Goal: Information Seeking & Learning: Find specific fact

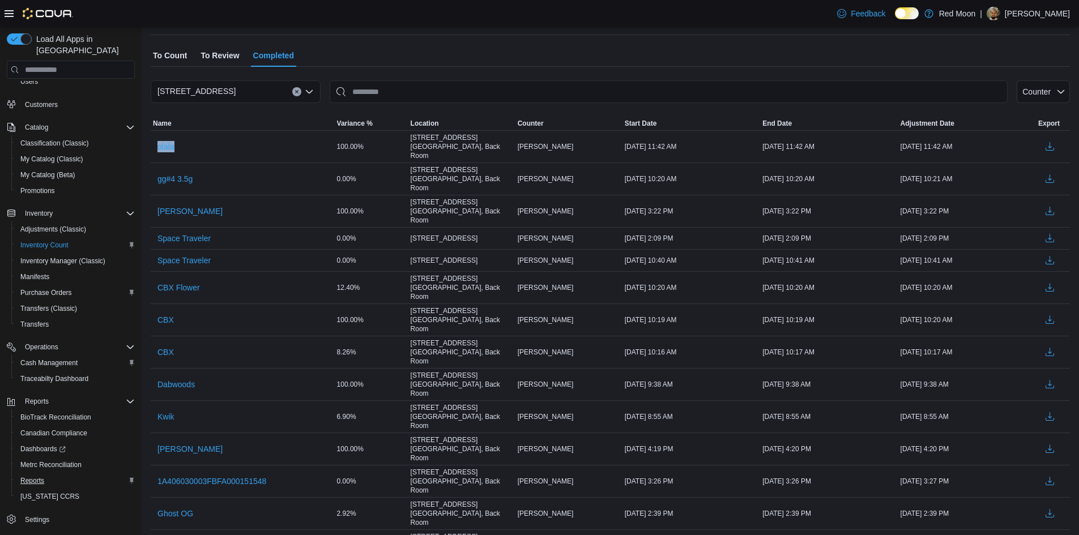
scroll to position [170, 0]
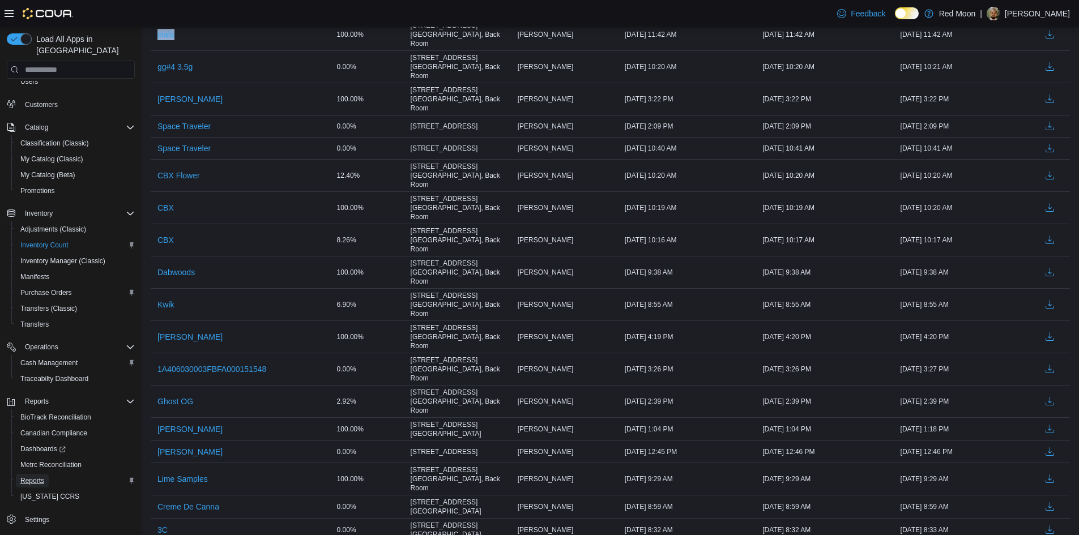
click at [30, 476] on span "Reports" at bounding box center [32, 480] width 24 height 9
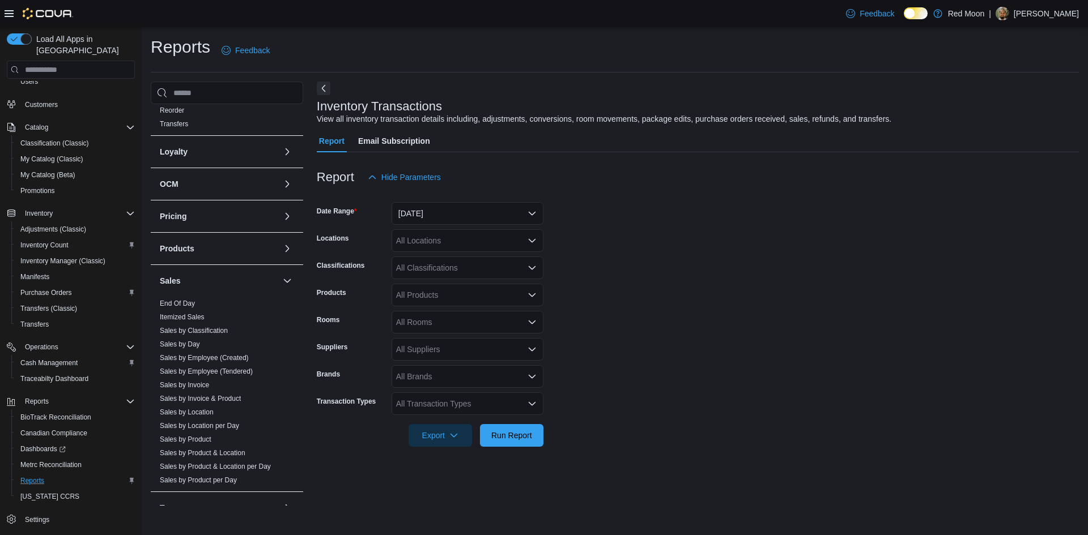
scroll to position [392, 0]
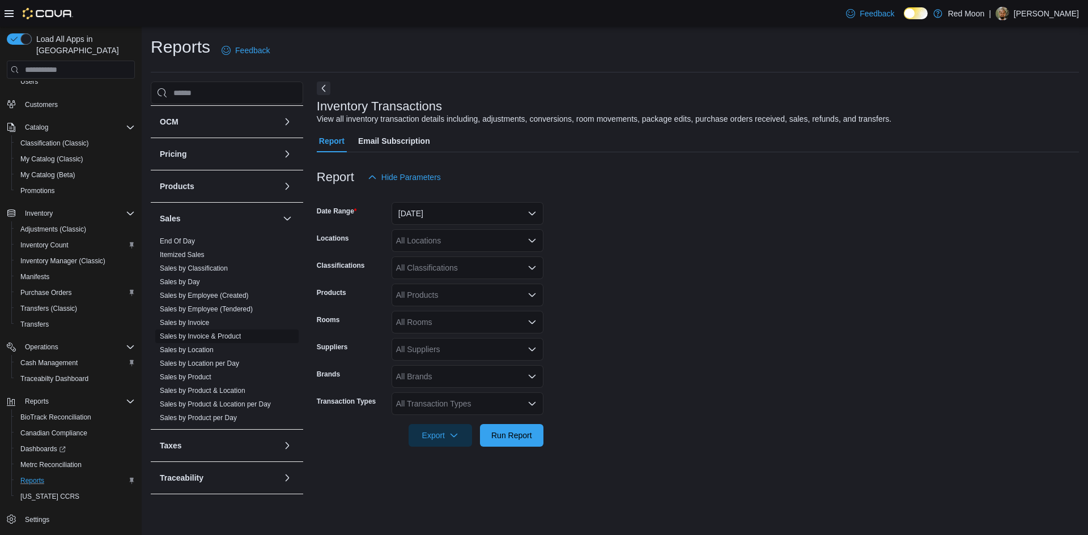
click at [216, 339] on link "Sales by Invoice & Product" at bounding box center [200, 337] width 81 height 8
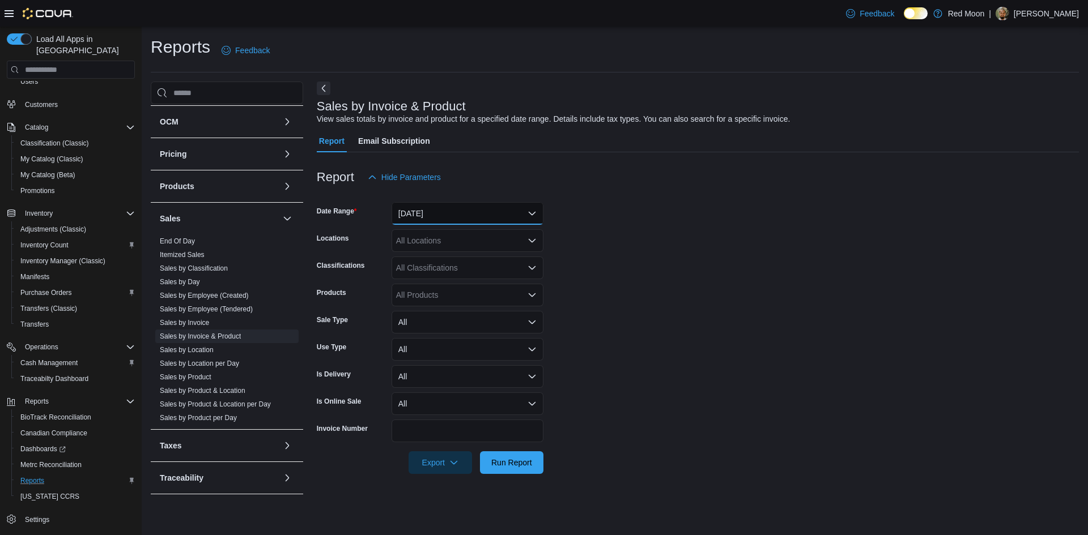
click at [468, 214] on button "[DATE]" at bounding box center [467, 213] width 152 height 23
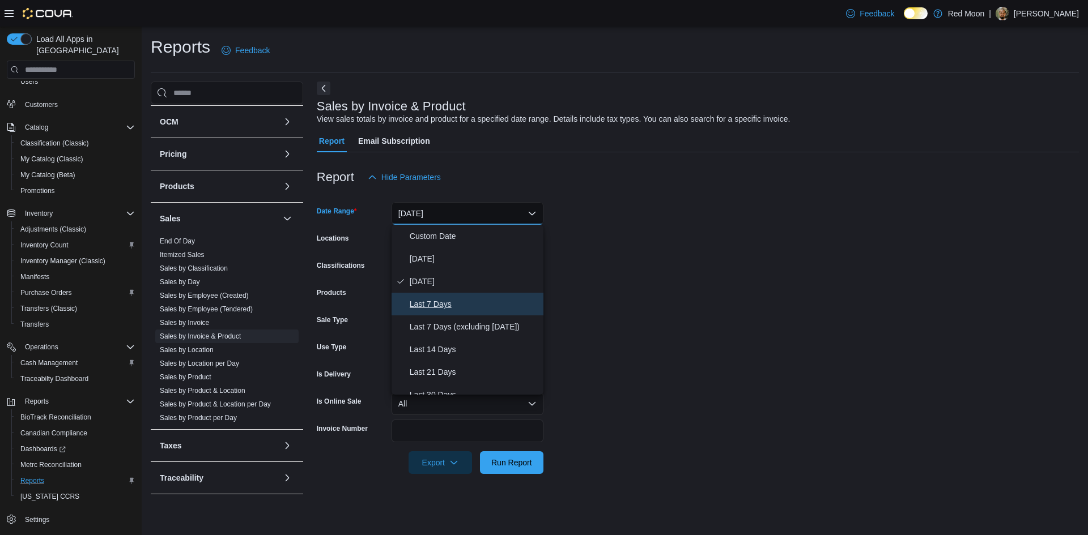
click at [453, 302] on span "Last 7 Days" at bounding box center [474, 304] width 129 height 14
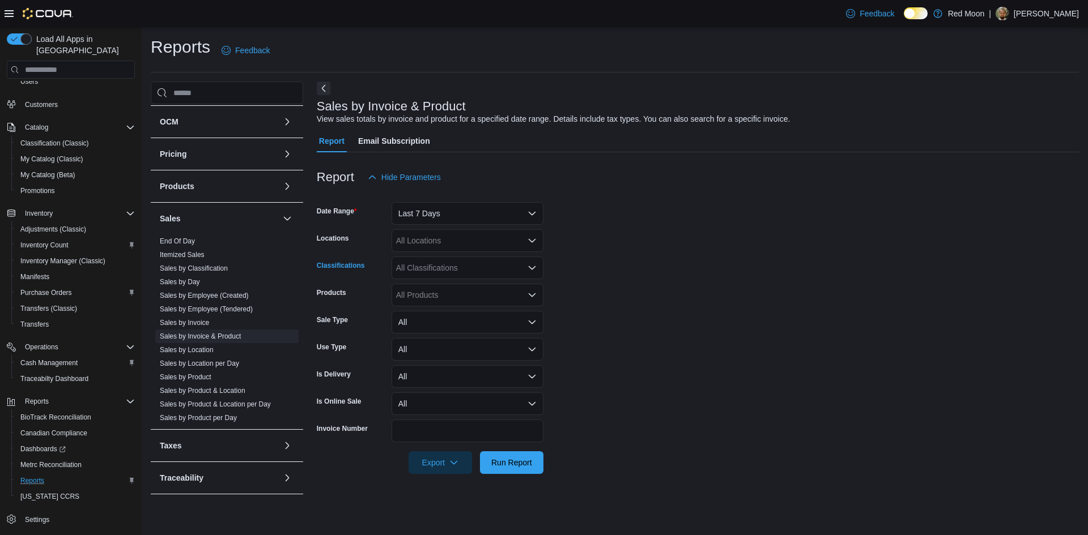
click at [448, 269] on div "All Classifications" at bounding box center [467, 268] width 152 height 23
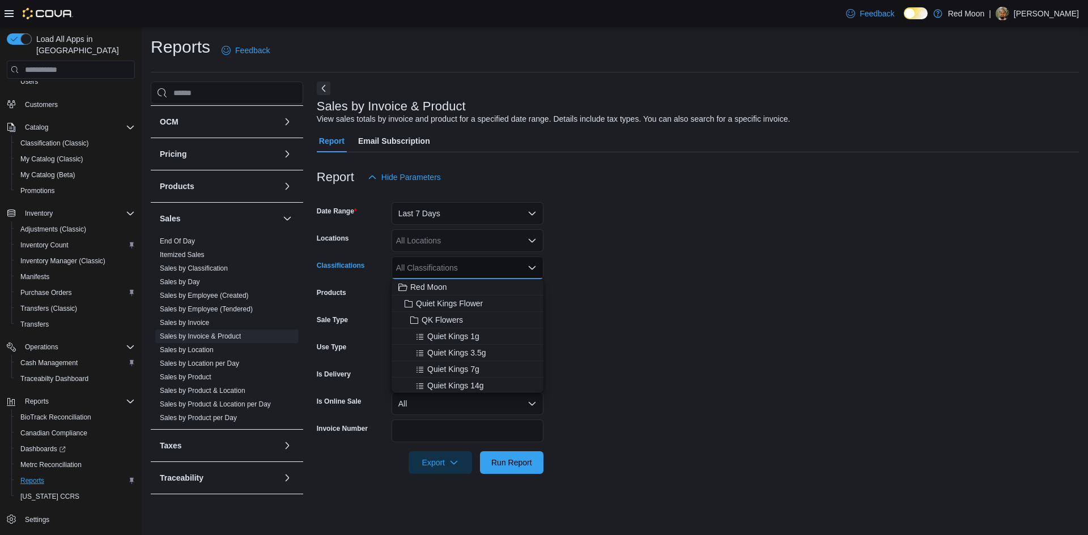
click at [700, 270] on form "Date Range Last 7 Days Locations All Locations Classifications All Classificati…" at bounding box center [698, 332] width 762 height 286
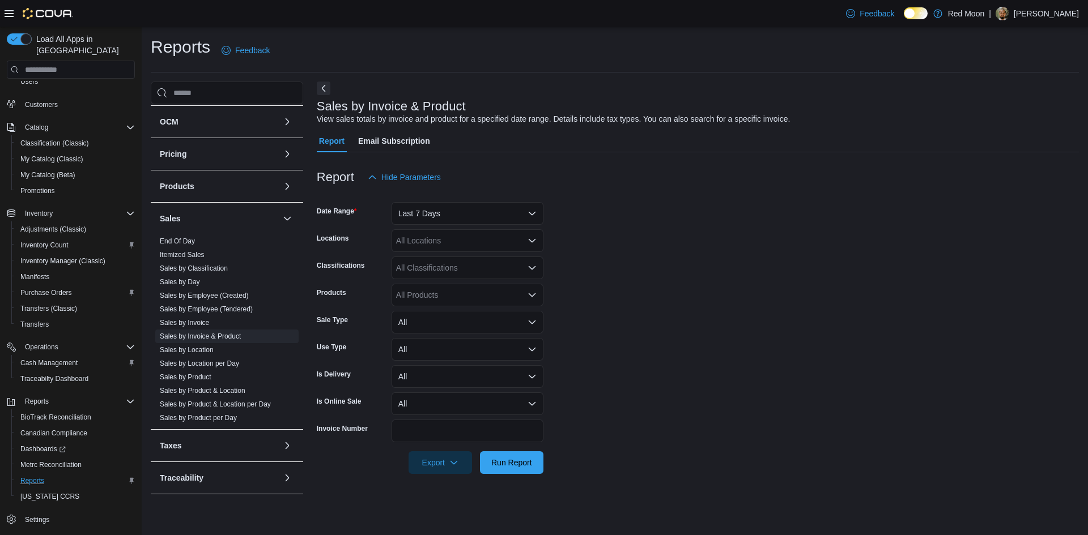
click at [441, 292] on div "All Products" at bounding box center [467, 295] width 152 height 23
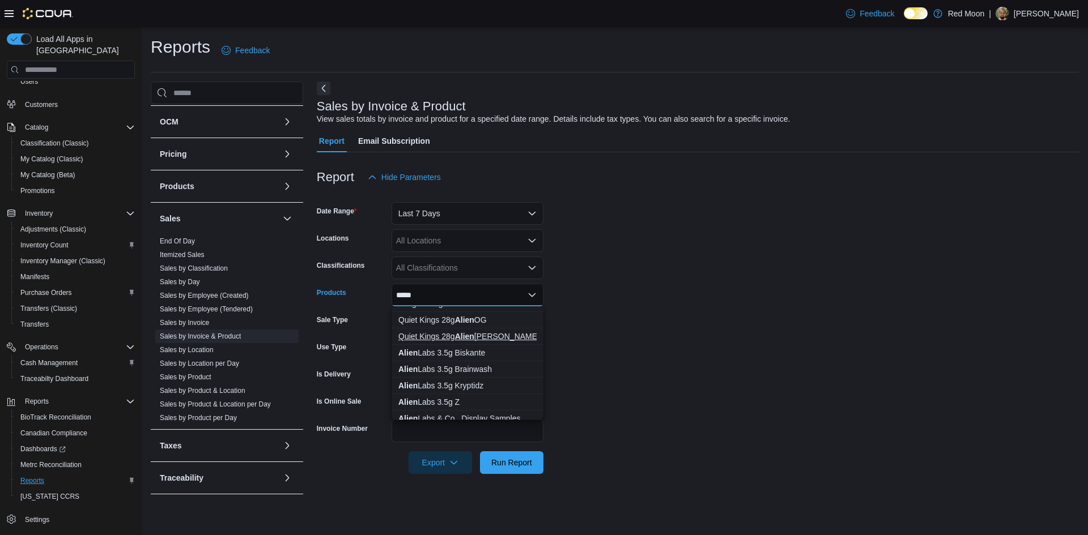
scroll to position [113, 0]
type input "*****"
click at [489, 352] on div "Alien Labs 3.5g Brainwash" at bounding box center [467, 348] width 138 height 11
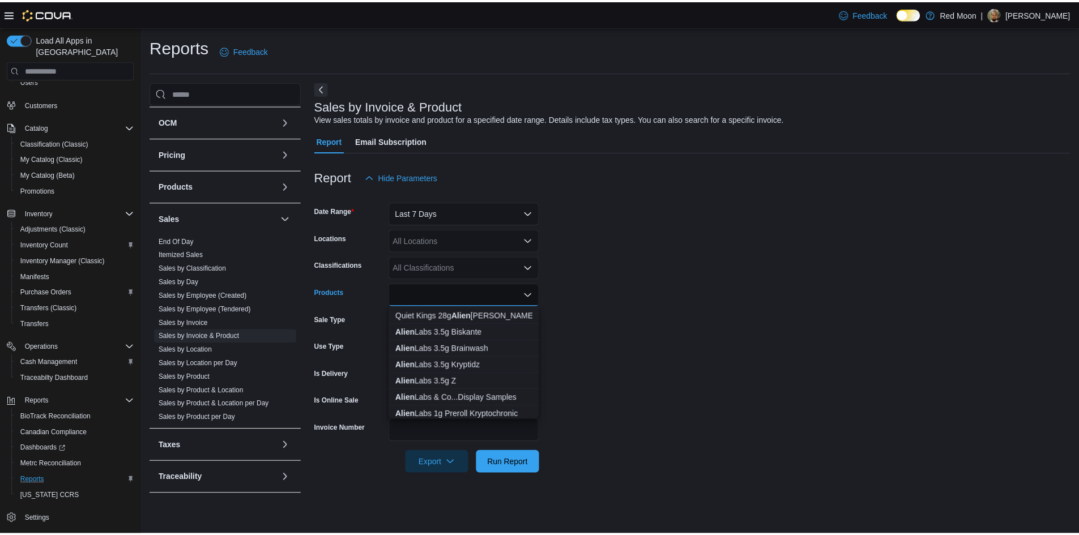
scroll to position [0, 0]
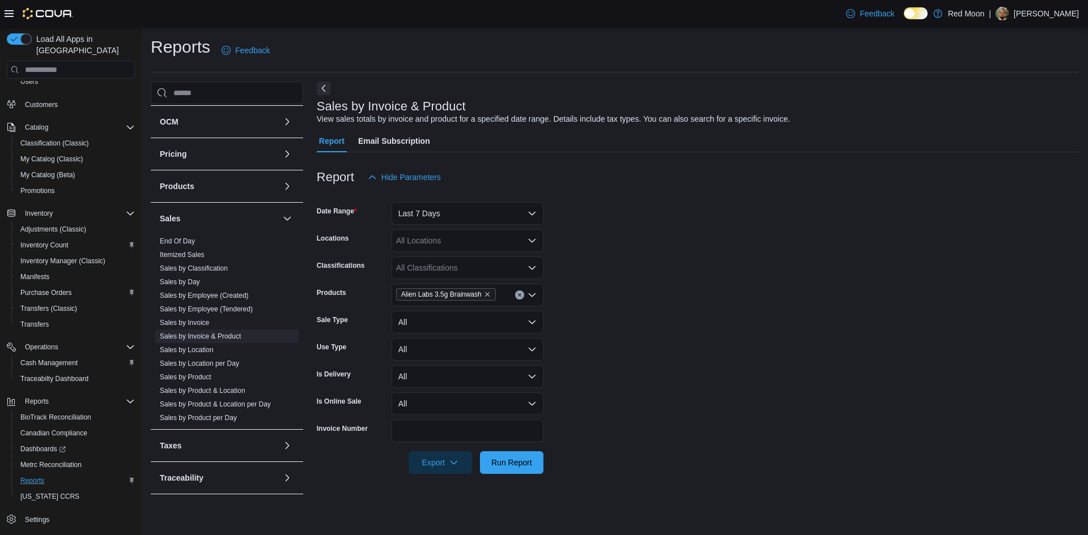
click at [624, 316] on form "Date Range Last 7 Days Locations All Locations Classifications All Classificati…" at bounding box center [698, 332] width 762 height 286
click at [506, 451] on form "Date Range Last 7 Days Locations All Locations Classifications All Classificati…" at bounding box center [698, 332] width 762 height 286
click at [506, 454] on span "Run Report" at bounding box center [512, 462] width 50 height 23
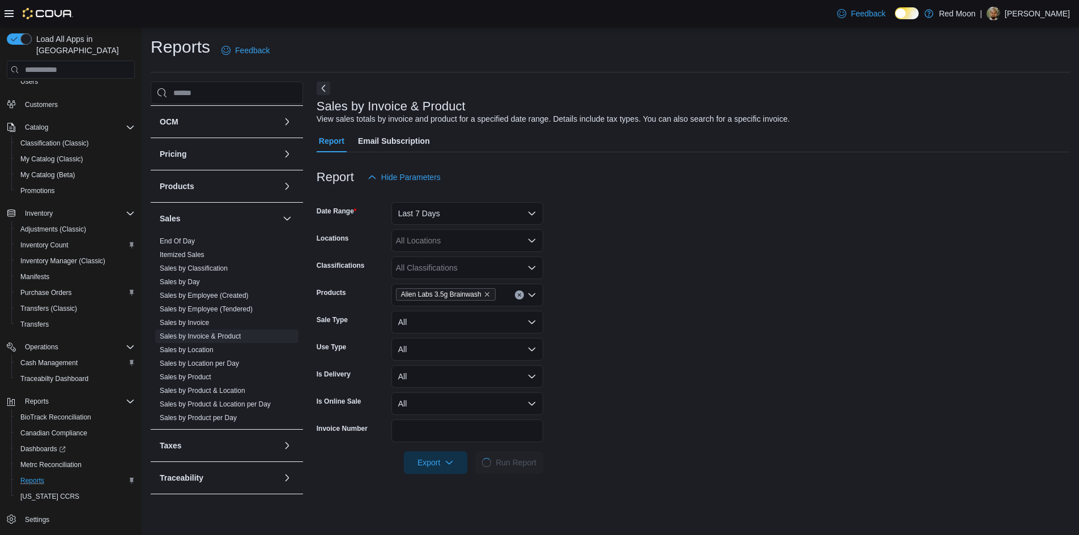
click at [644, 339] on form "Date Range Last 7 Days Locations All Locations Classifications All Classificati…" at bounding box center [693, 332] width 753 height 286
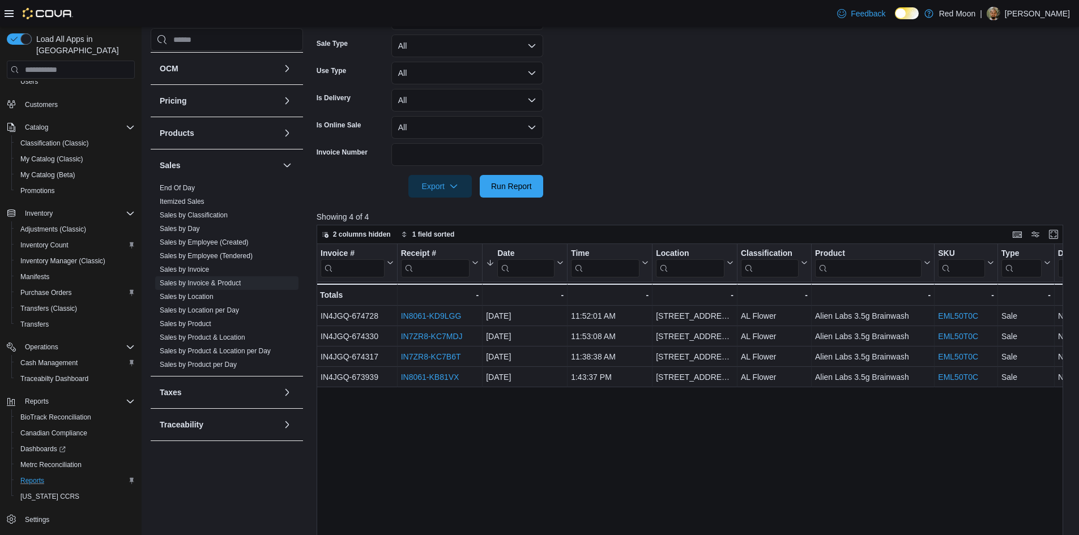
scroll to position [283, 0]
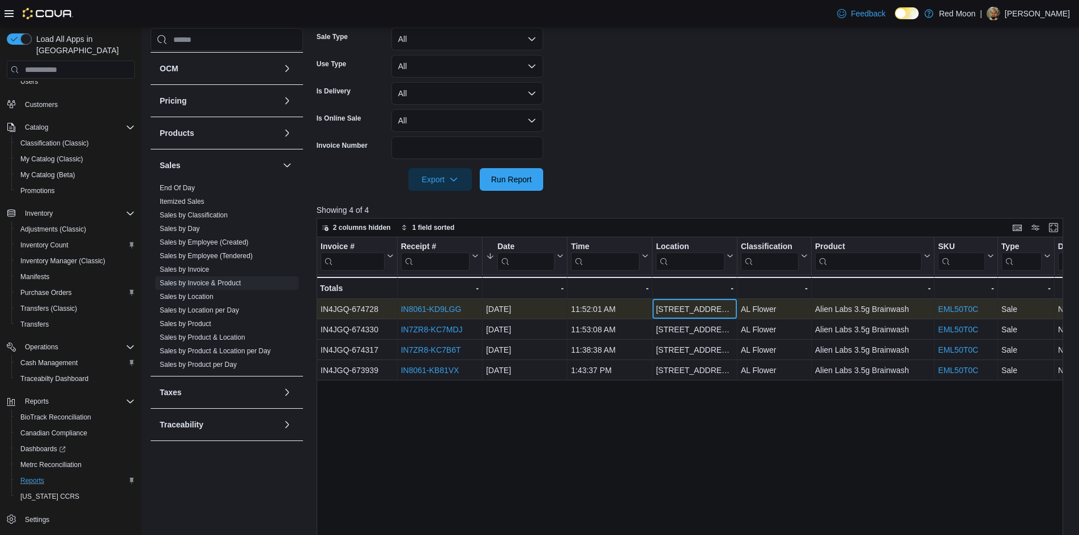
click at [654, 310] on div "[STREET_ADDRESS]" at bounding box center [695, 309] width 85 height 20
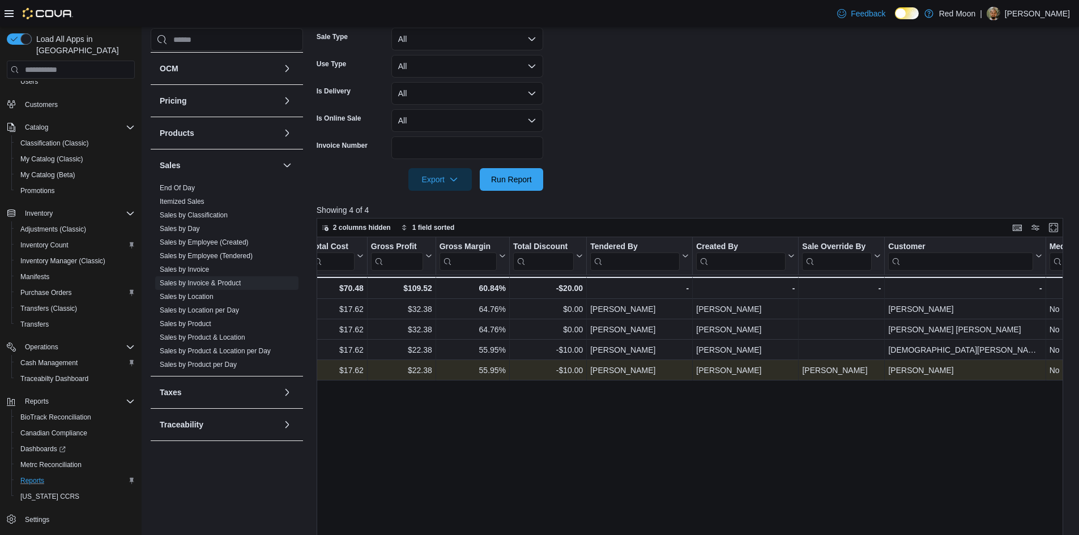
scroll to position [0, 1136]
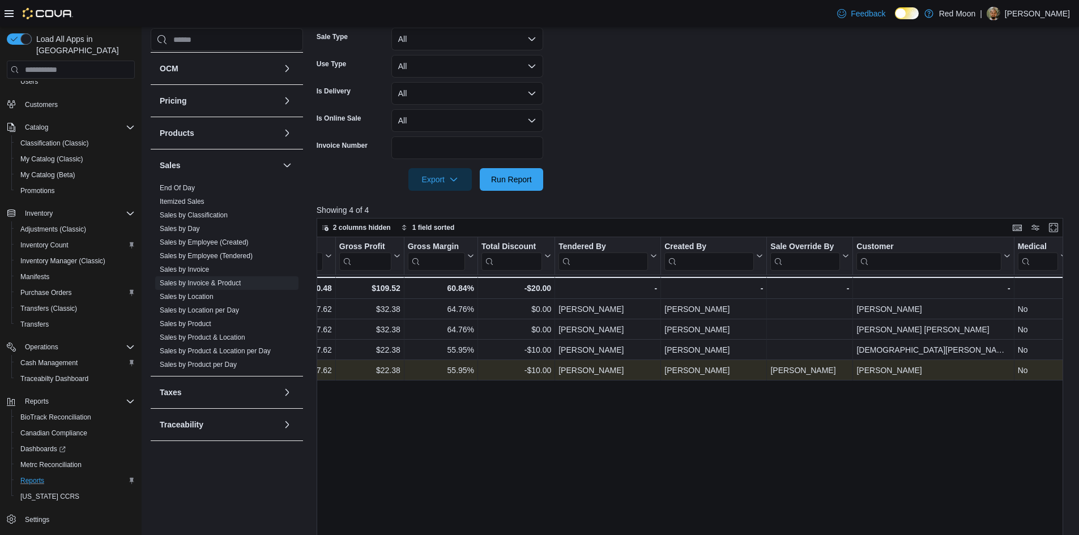
drag, startPoint x: 638, startPoint y: 369, endPoint x: 747, endPoint y: 373, distance: 108.3
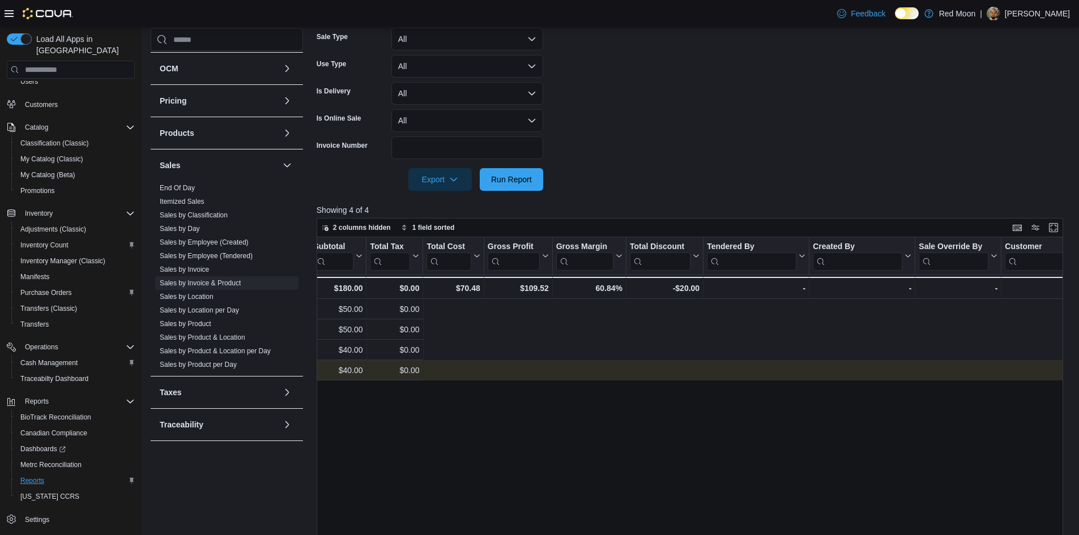
scroll to position [0, 0]
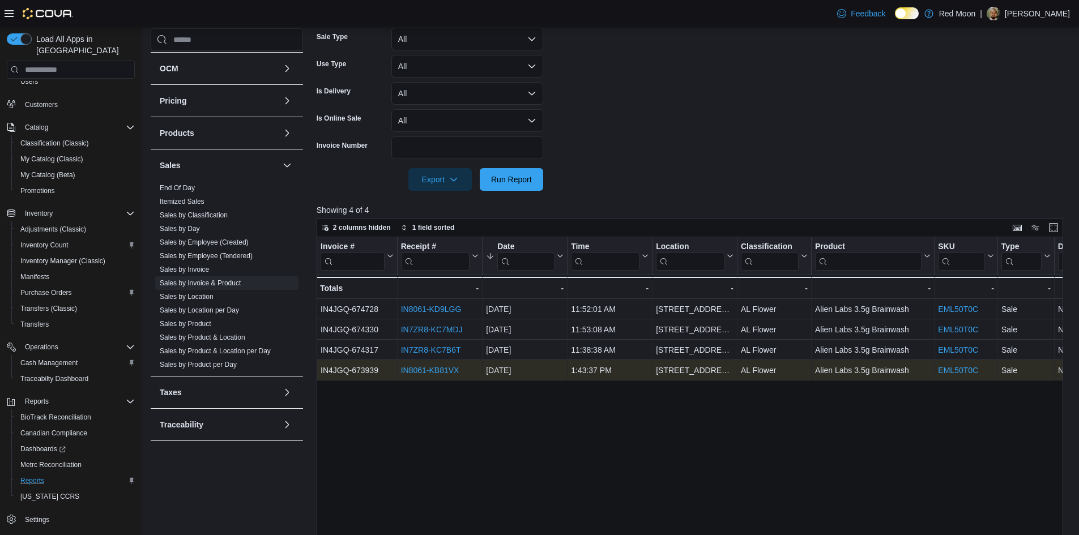
drag, startPoint x: 868, startPoint y: 372, endPoint x: 482, endPoint y: 386, distance: 387.2
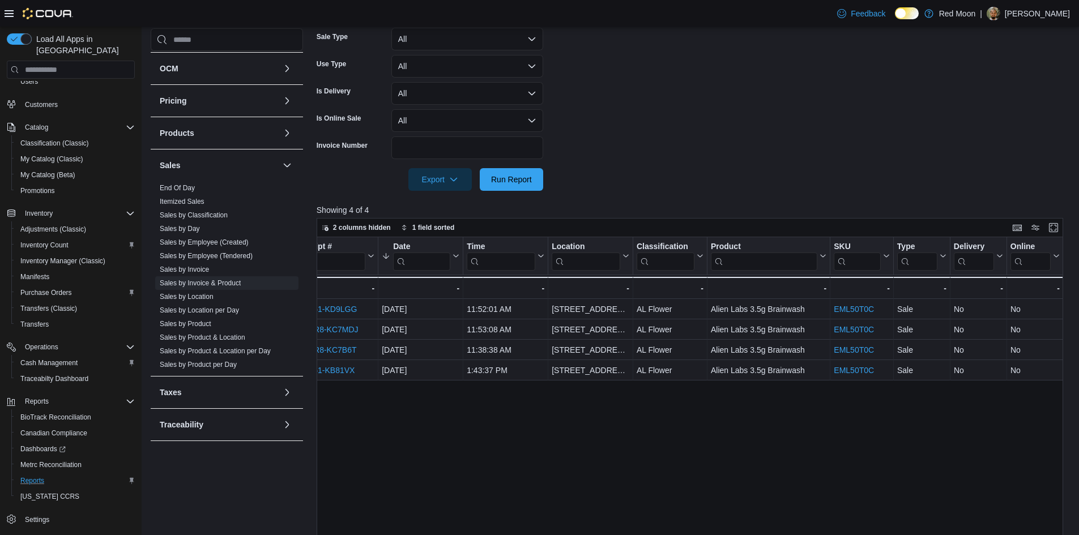
scroll to position [0, 1136]
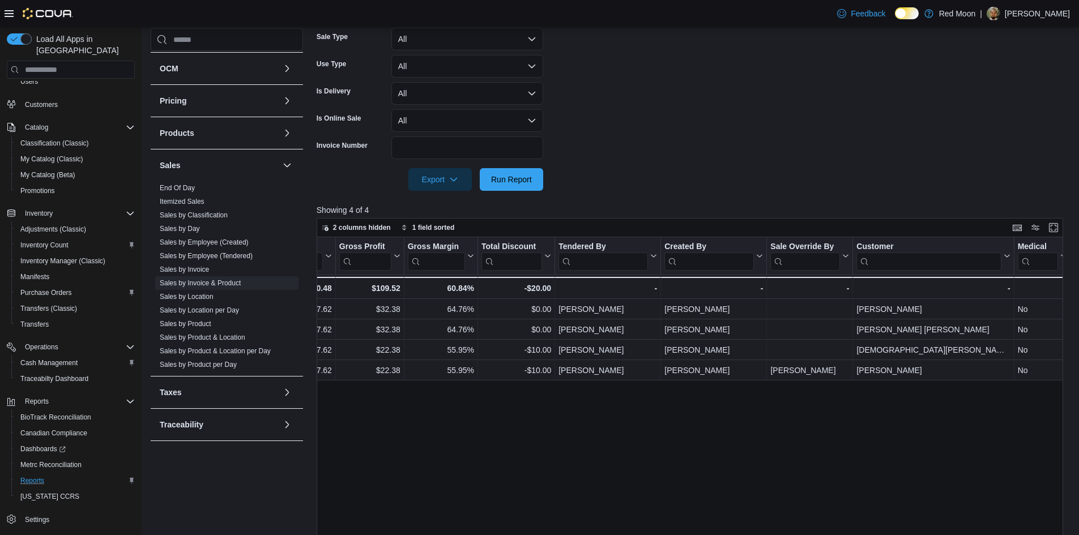
drag, startPoint x: 514, startPoint y: 369, endPoint x: 960, endPoint y: 372, distance: 446.4
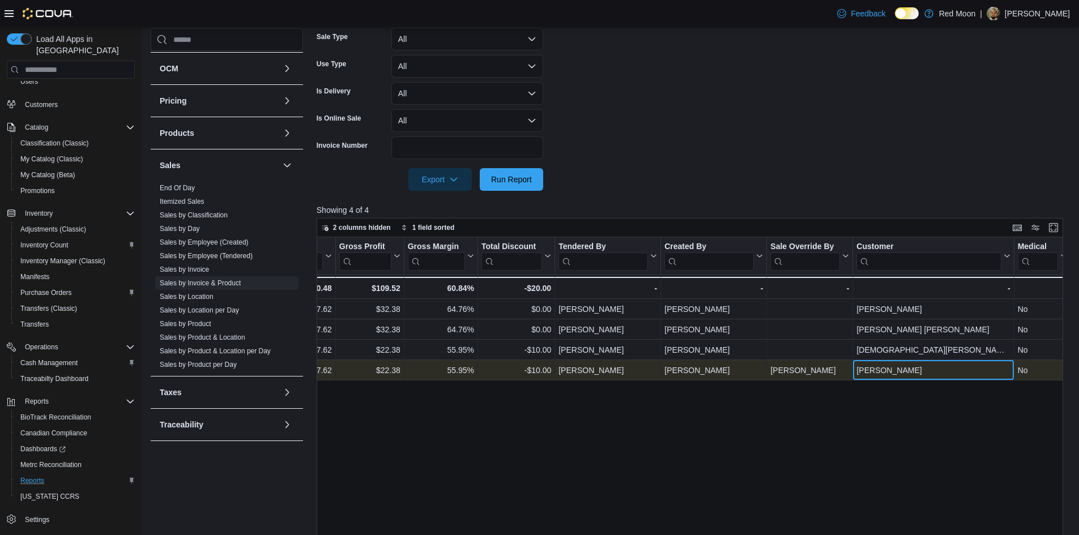
click at [900, 376] on div "[PERSON_NAME]" at bounding box center [934, 371] width 154 height 14
click at [817, 374] on div "[PERSON_NAME]" at bounding box center [809, 371] width 79 height 14
click at [816, 374] on div "[PERSON_NAME]" at bounding box center [809, 371] width 79 height 14
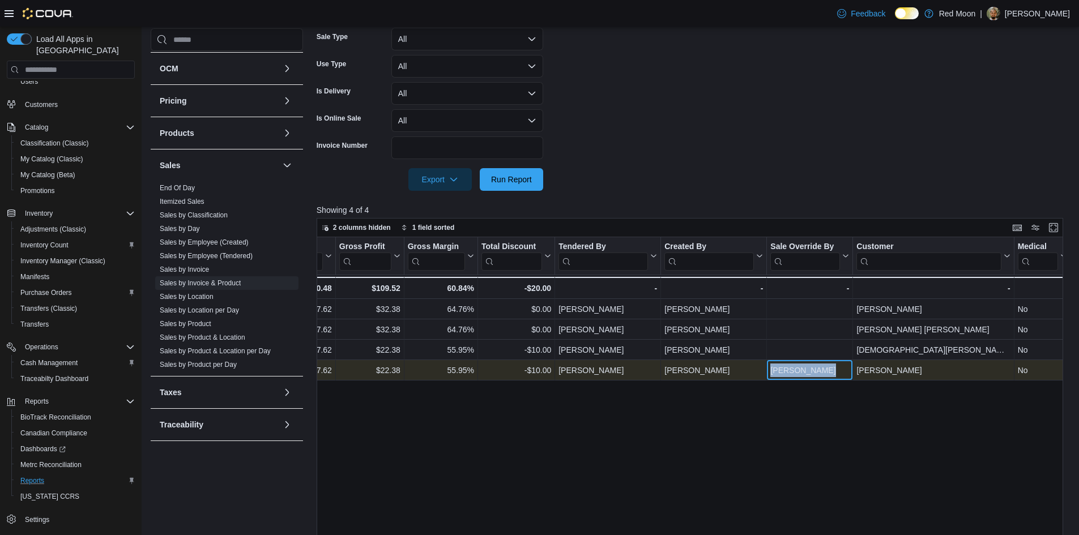
click at [816, 374] on div "[PERSON_NAME]" at bounding box center [809, 371] width 79 height 14
drag, startPoint x: 915, startPoint y: 373, endPoint x: 970, endPoint y: 378, distance: 55.7
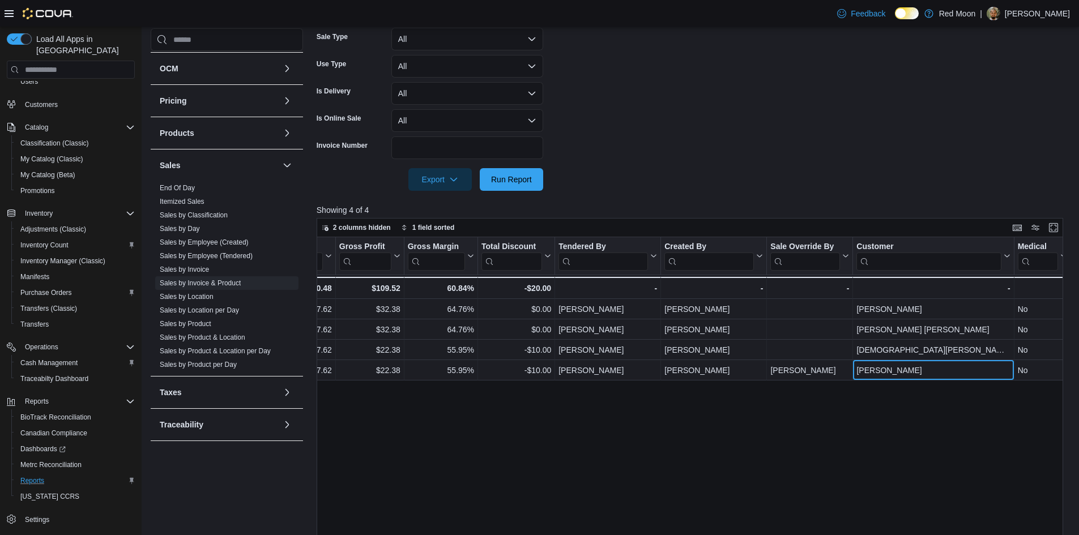
drag, startPoint x: 990, startPoint y: 379, endPoint x: 1087, endPoint y: 381, distance: 97.4
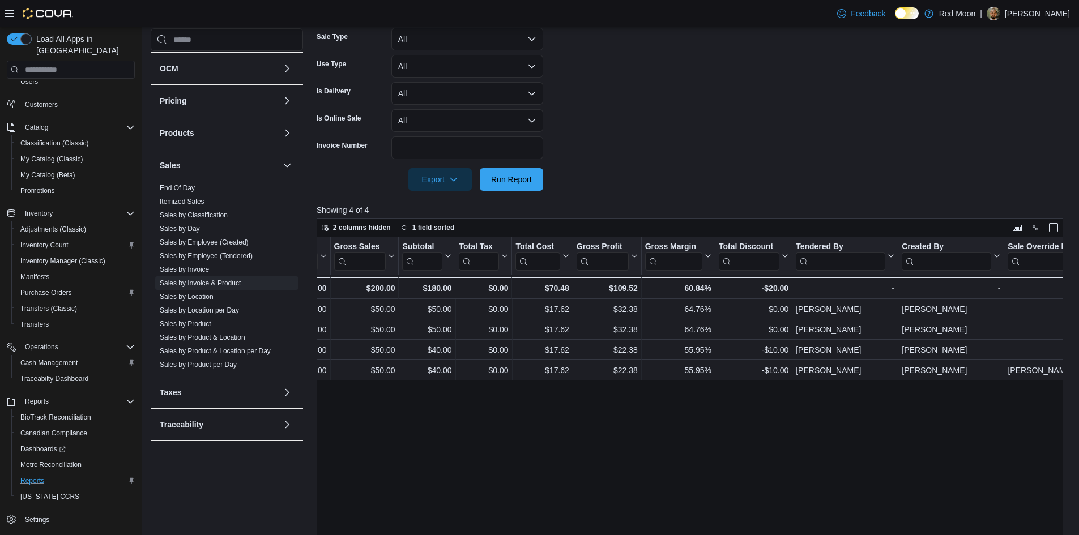
scroll to position [0, 727]
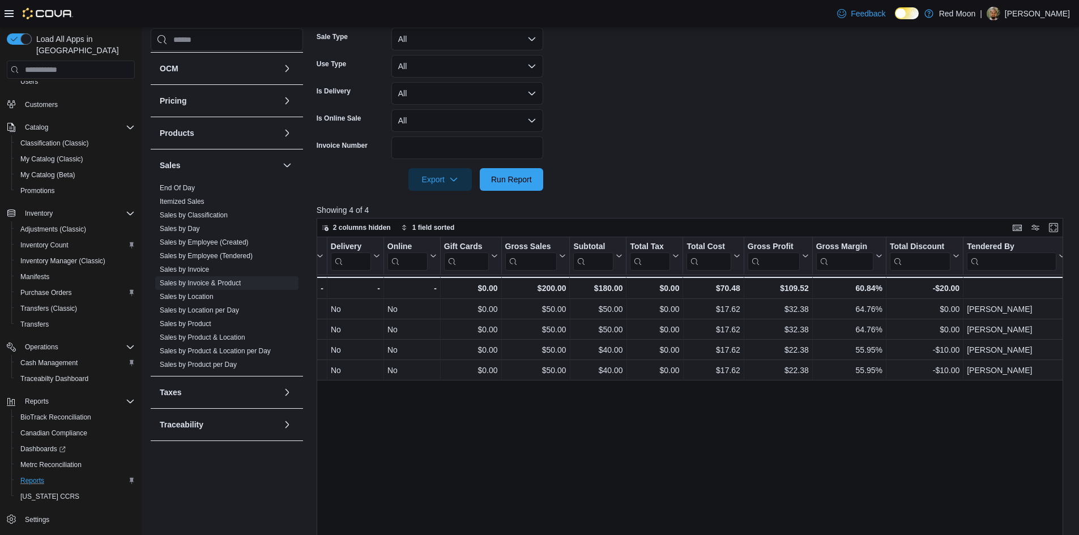
drag, startPoint x: 1017, startPoint y: 399, endPoint x: 940, endPoint y: 399, distance: 77.0
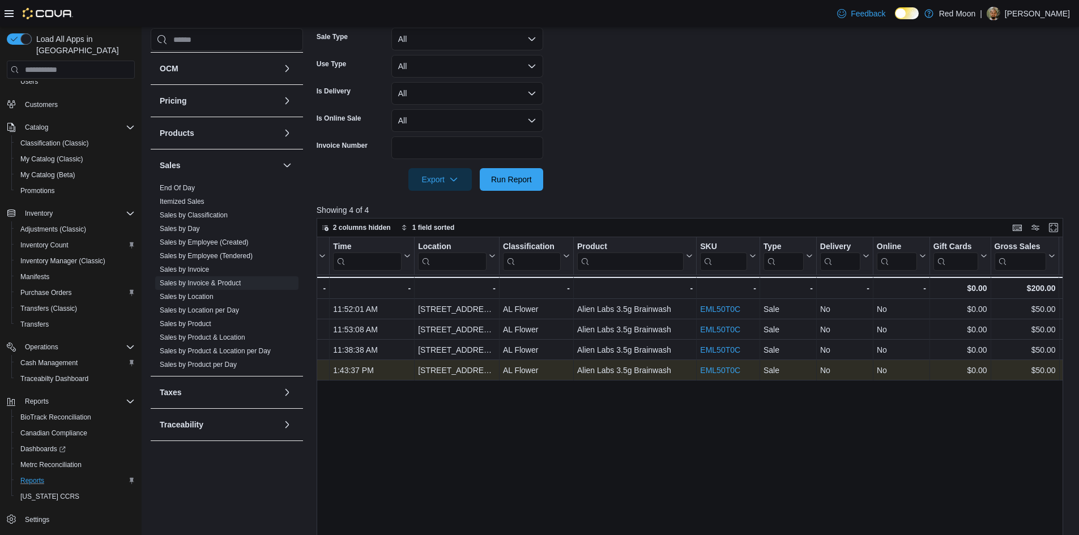
scroll to position [0, 78]
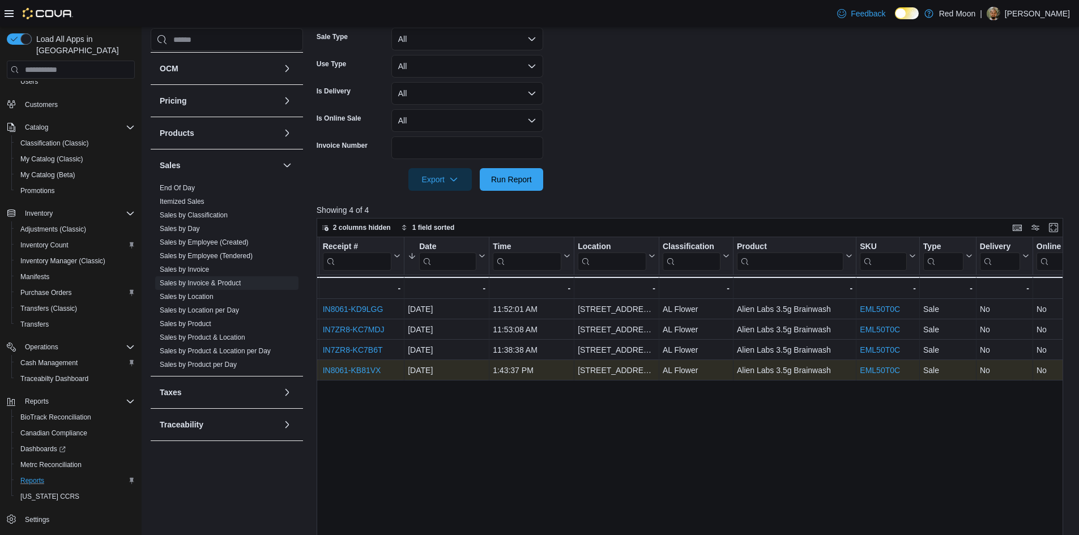
drag, startPoint x: 875, startPoint y: 376, endPoint x: 791, endPoint y: 377, distance: 84.4
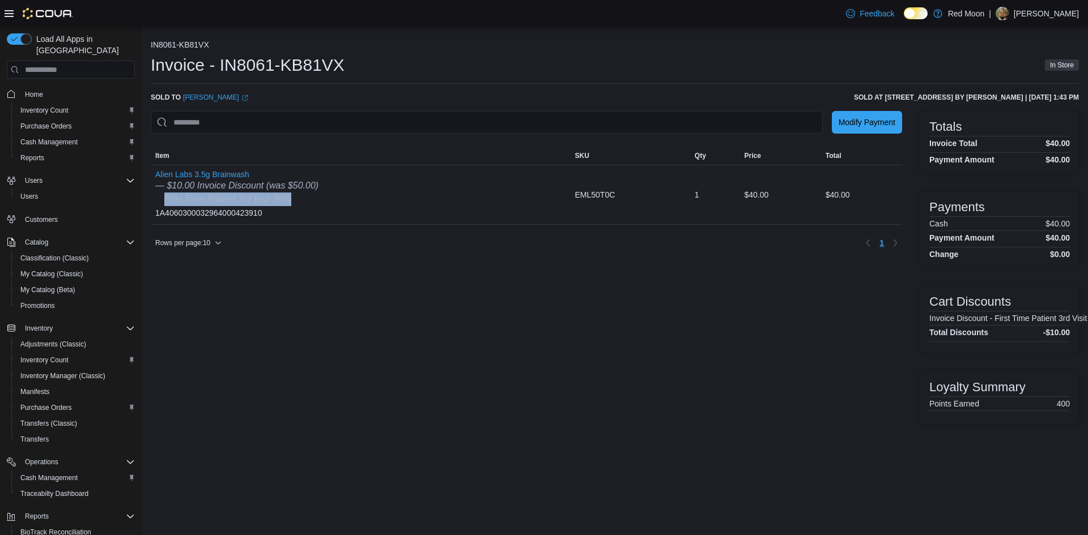
drag, startPoint x: 164, startPoint y: 197, endPoint x: 295, endPoint y: 199, distance: 130.9
click at [295, 199] on div "First Time Patient 3rd Visit 20%" at bounding box center [236, 200] width 163 height 14
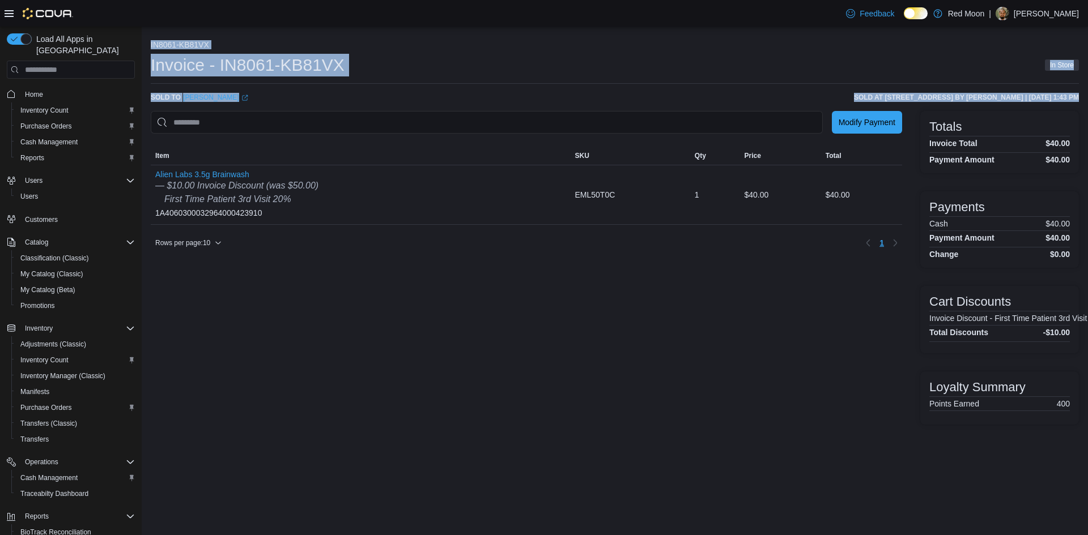
drag, startPoint x: 147, startPoint y: 41, endPoint x: 264, endPoint y: 132, distance: 148.1
click at [260, 129] on div "IN8061-KB81VX Invoice - IN8061-KB81VX In Store Sold to Dwight Williams (opens i…" at bounding box center [615, 230] width 946 height 407
click at [333, 87] on div "IN8061-KB81VX Invoice - IN8061-KB81VX In Store Sold to Dwight Williams (opens i…" at bounding box center [615, 232] width 928 height 385
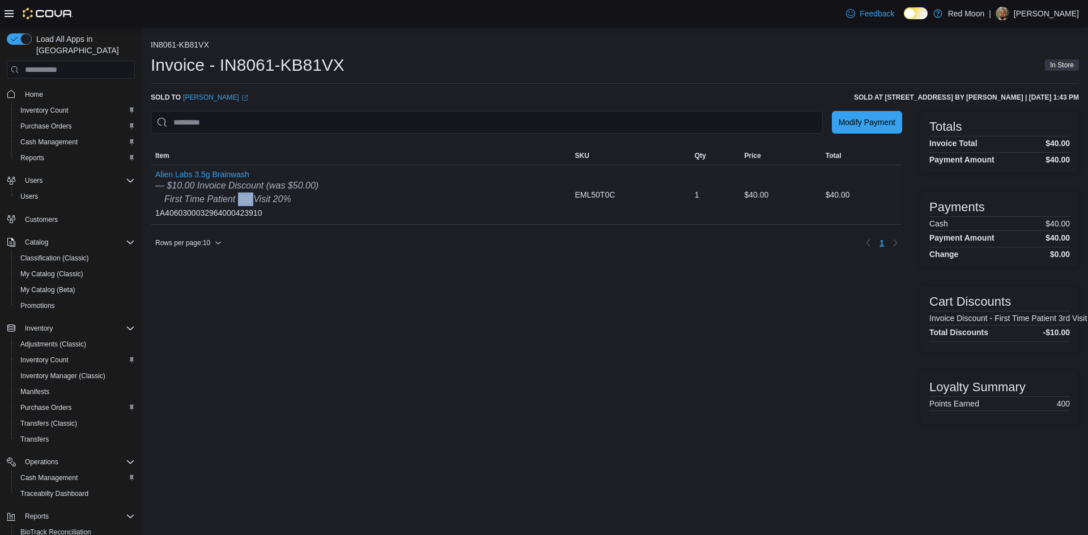
drag, startPoint x: 242, startPoint y: 199, endPoint x: 255, endPoint y: 202, distance: 13.5
click at [255, 202] on icon "First Time Patient 3rd Visit 20%" at bounding box center [227, 199] width 127 height 10
click at [245, 198] on icon "First Time Patient 3rd Visit 20%" at bounding box center [227, 199] width 127 height 10
drag, startPoint x: 237, startPoint y: 198, endPoint x: 256, endPoint y: 202, distance: 19.1
click at [256, 202] on icon "First Time Patient 3rd Visit 20%" at bounding box center [227, 199] width 127 height 10
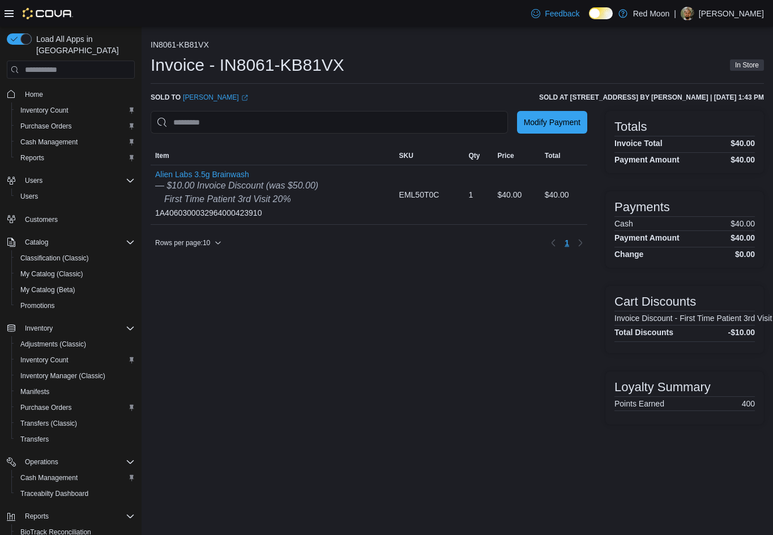
click at [396, 262] on div "Modify Payment Sorting MemoryTable from EuiInMemoryTable; Page 1 of 1. Item SKU…" at bounding box center [369, 268] width 437 height 314
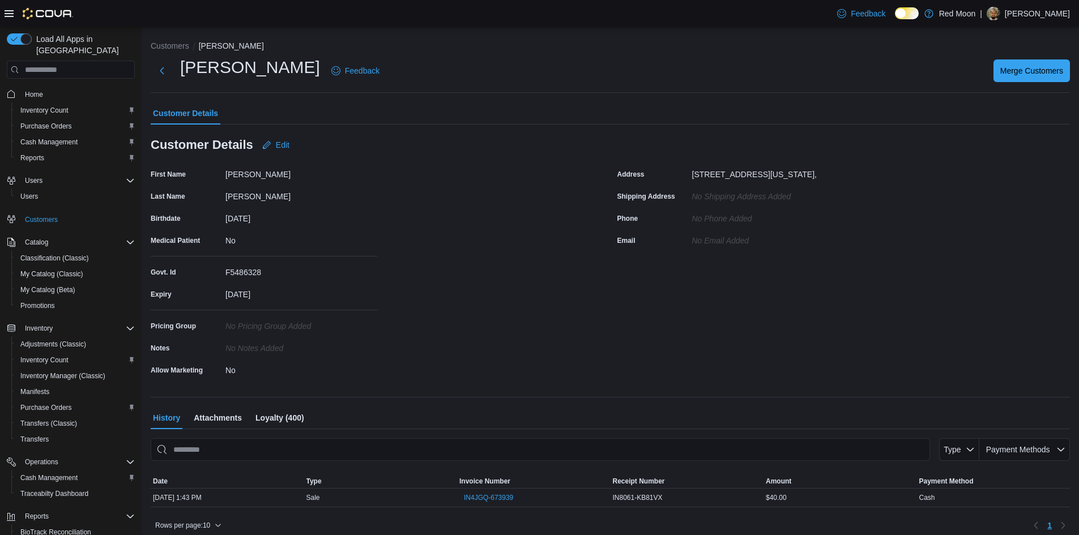
click at [224, 433] on div at bounding box center [610, 433] width 919 height 9
click at [224, 426] on span "Attachments" at bounding box center [218, 418] width 48 height 23
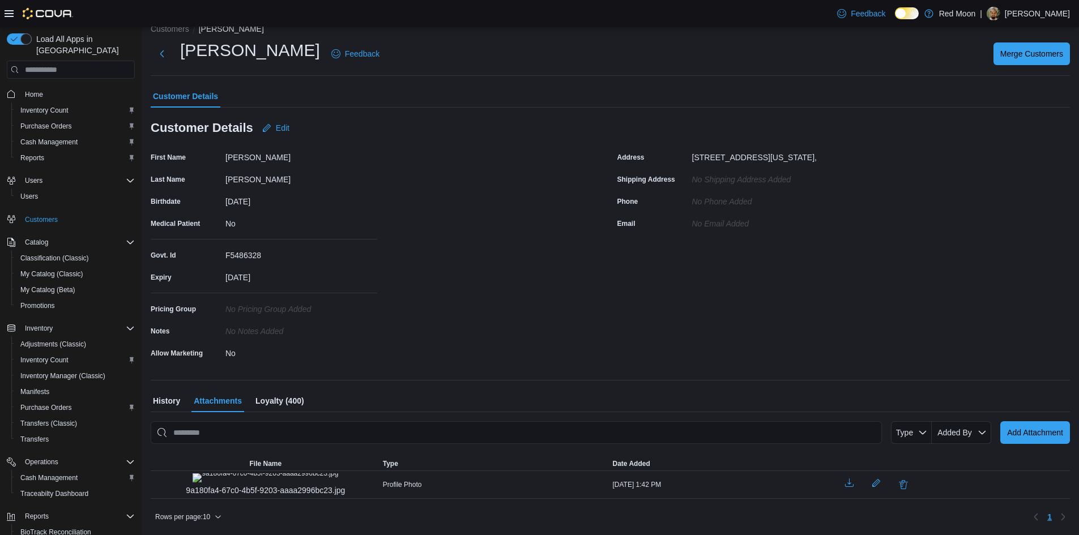
scroll to position [50, 0]
click at [265, 474] on img "9a180fa4-67c0-4b5f-9203-aaaa2996bc23.jpg" at bounding box center [266, 478] width 146 height 9
click at [169, 390] on span "History" at bounding box center [166, 401] width 27 height 23
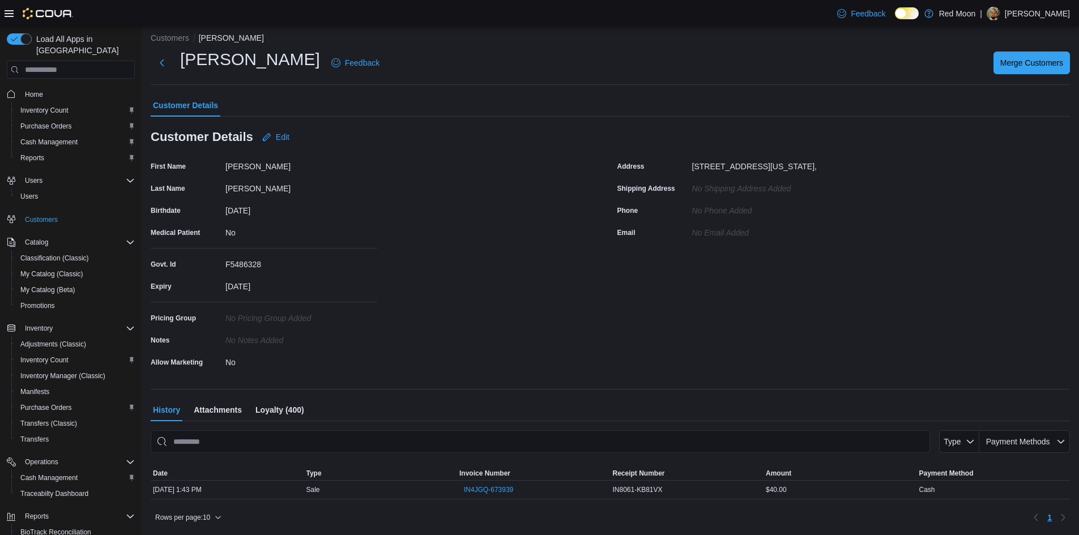
scroll to position [8, 0]
click at [157, 58] on button "Next" at bounding box center [162, 61] width 23 height 23
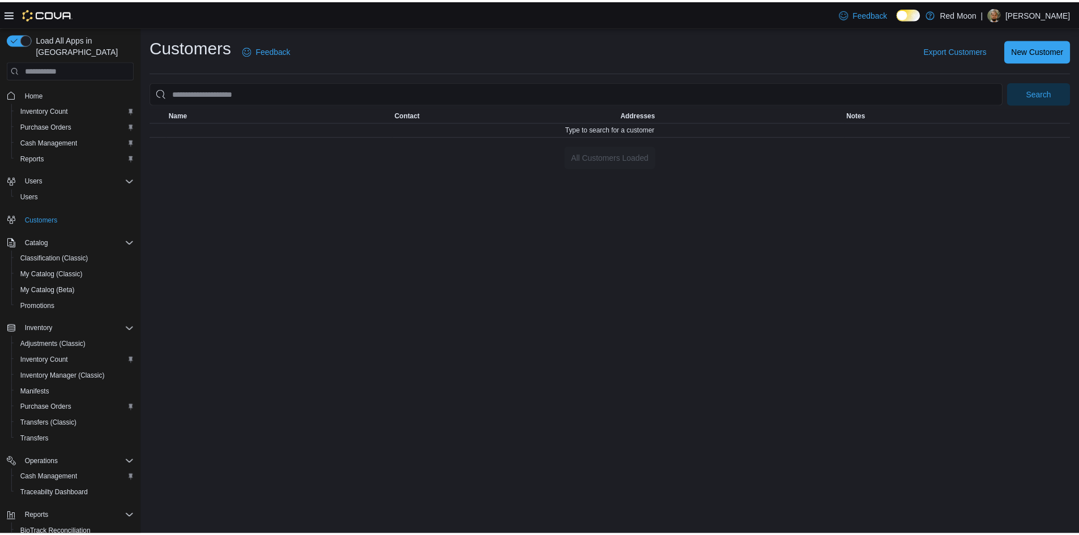
scroll to position [8, 0]
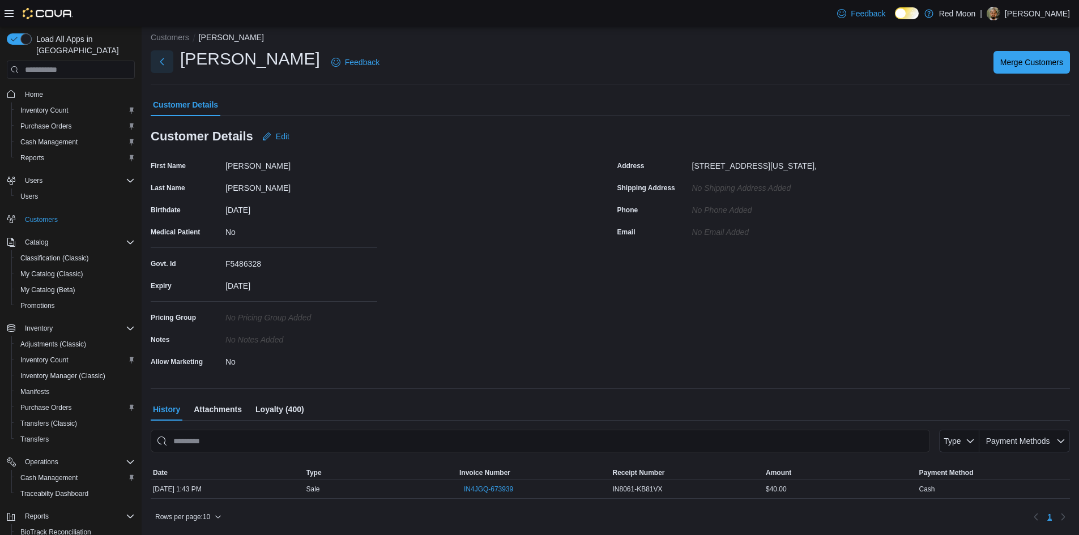
click at [167, 67] on button "Next" at bounding box center [162, 61] width 23 height 23
